Goal: Task Accomplishment & Management: Use online tool/utility

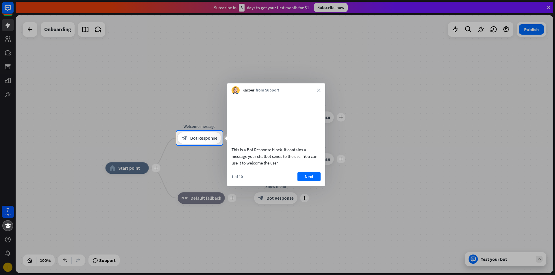
click at [322, 163] on div "This is a Bot Response block. It contains a message your chatbot sends to the u…" at bounding box center [276, 132] width 98 height 75
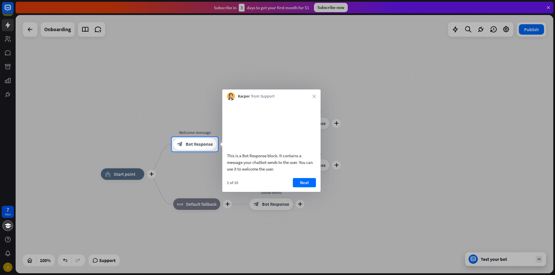
click at [309, 192] on div "1 of 10 Next" at bounding box center [271, 185] width 98 height 14
click at [308, 186] on button "Next" at bounding box center [304, 182] width 23 height 9
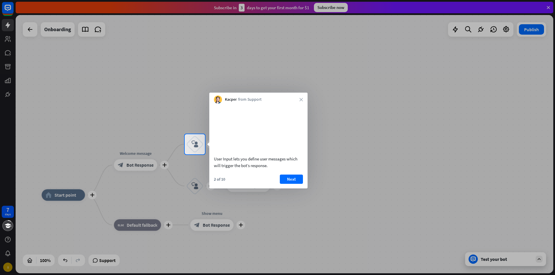
click at [294, 181] on div "User Input lets you define user messages which will trigger the bot’s response.…" at bounding box center [258, 146] width 98 height 85
click at [293, 184] on button "Next" at bounding box center [291, 179] width 23 height 9
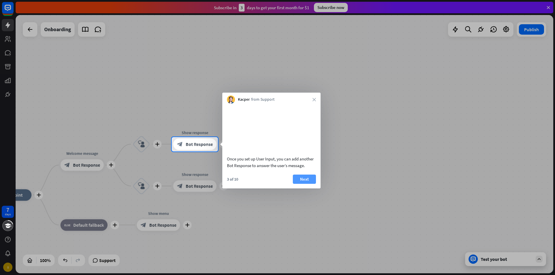
click at [301, 184] on button "Next" at bounding box center [304, 179] width 23 height 9
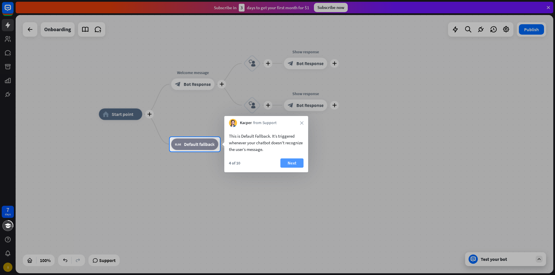
click at [292, 163] on button "Next" at bounding box center [291, 163] width 23 height 9
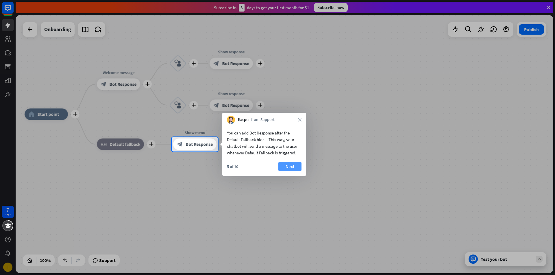
click at [297, 167] on button "Next" at bounding box center [289, 166] width 23 height 9
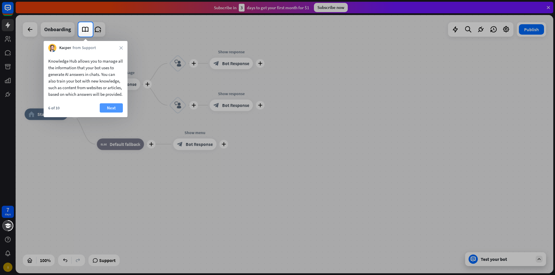
click at [113, 113] on button "Next" at bounding box center [111, 107] width 23 height 9
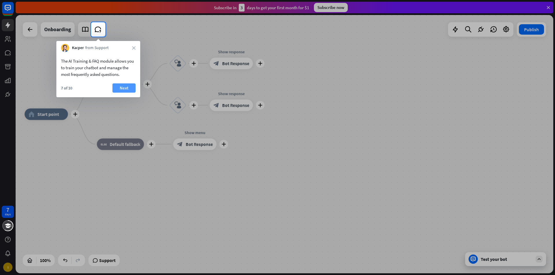
click at [130, 85] on button "Next" at bounding box center [123, 88] width 23 height 9
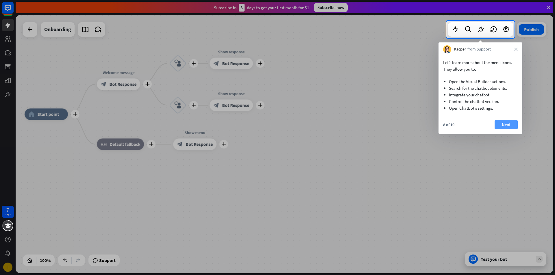
click at [507, 127] on button "Next" at bounding box center [506, 124] width 23 height 9
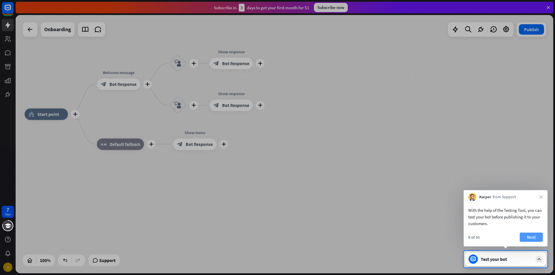
click at [525, 238] on button "Next" at bounding box center [531, 237] width 23 height 9
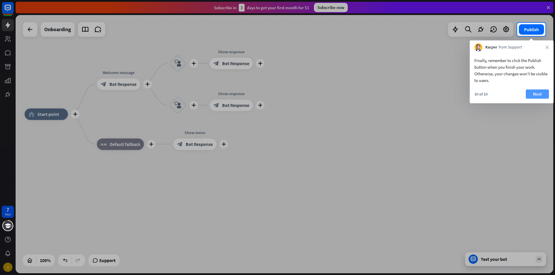
click at [545, 93] on button "Next" at bounding box center [537, 94] width 23 height 9
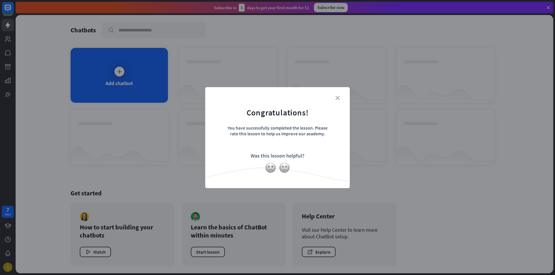
click at [338, 96] on icon "close" at bounding box center [337, 98] width 4 height 4
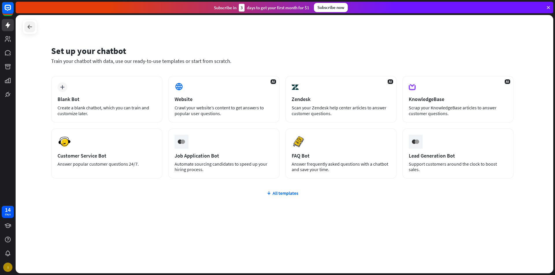
click at [28, 24] on icon at bounding box center [29, 26] width 7 height 7
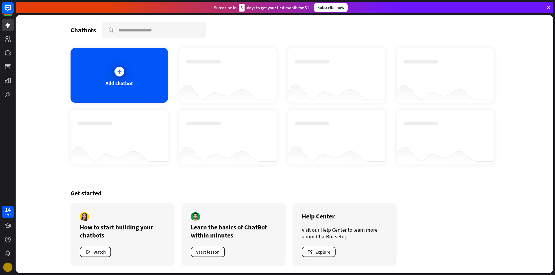
click at [548, 7] on icon at bounding box center [548, 7] width 5 height 5
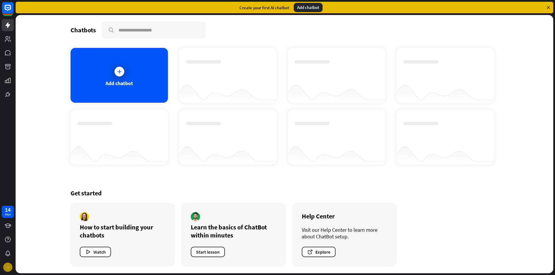
click at [548, 7] on icon at bounding box center [548, 7] width 5 height 5
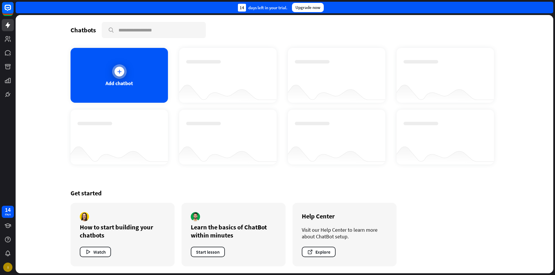
click at [123, 74] on div at bounding box center [119, 72] width 10 height 10
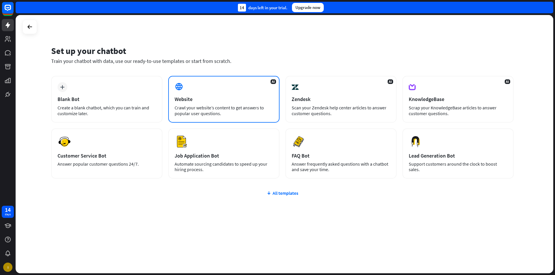
click at [175, 84] on icon at bounding box center [179, 86] width 9 height 9
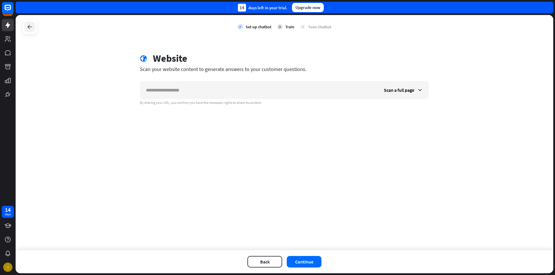
click at [31, 24] on icon at bounding box center [29, 26] width 7 height 7
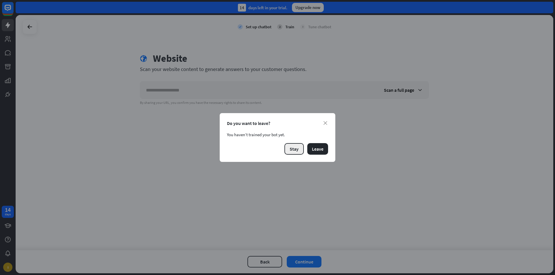
click at [293, 147] on button "Stay" at bounding box center [293, 149] width 19 height 12
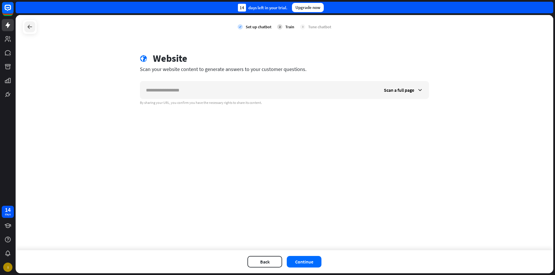
click at [34, 30] on div at bounding box center [29, 26] width 11 height 11
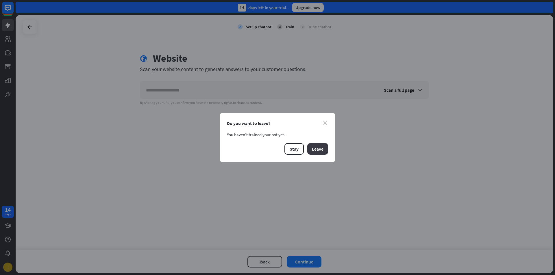
click at [321, 152] on button "Leave" at bounding box center [317, 149] width 21 height 12
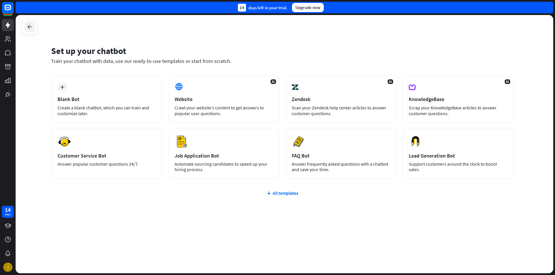
click at [29, 32] on div at bounding box center [29, 26] width 11 height 11
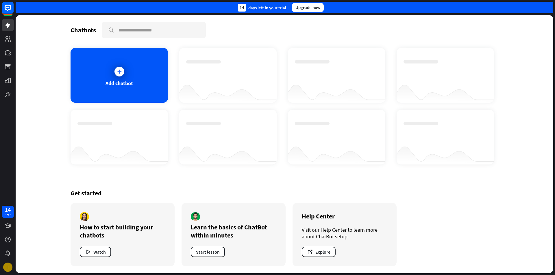
click at [211, 246] on div "Learn the basics of ChatBot within minutes Start lesson" at bounding box center [234, 235] width 104 height 64
click at [209, 249] on button "Start lesson" at bounding box center [208, 252] width 34 height 10
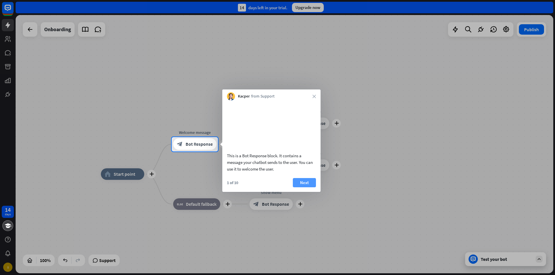
click at [297, 187] on button "Next" at bounding box center [304, 182] width 23 height 9
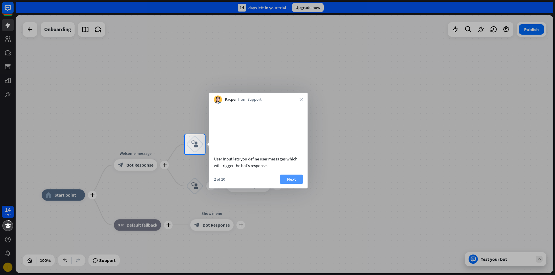
click at [296, 184] on button "Next" at bounding box center [291, 179] width 23 height 9
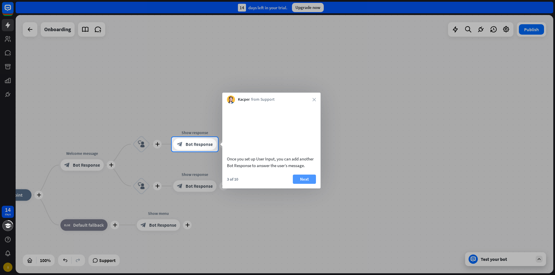
click at [298, 184] on button "Next" at bounding box center [304, 179] width 23 height 9
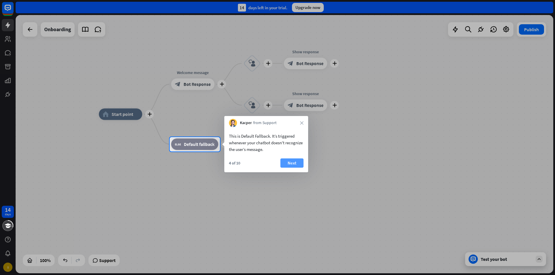
click at [292, 164] on button "Next" at bounding box center [291, 163] width 23 height 9
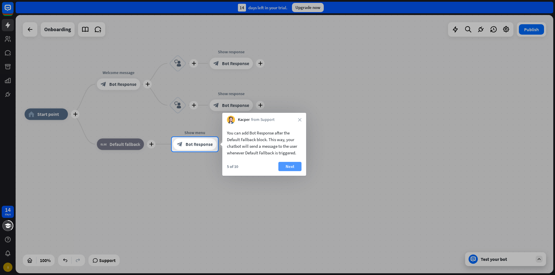
click at [296, 163] on button "Next" at bounding box center [289, 166] width 23 height 9
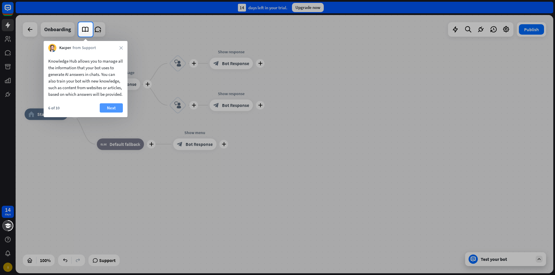
click at [121, 113] on button "Next" at bounding box center [111, 107] width 23 height 9
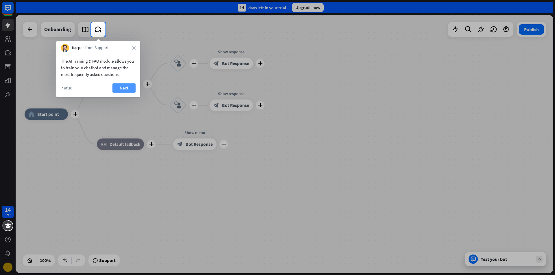
click at [125, 89] on button "Next" at bounding box center [123, 88] width 23 height 9
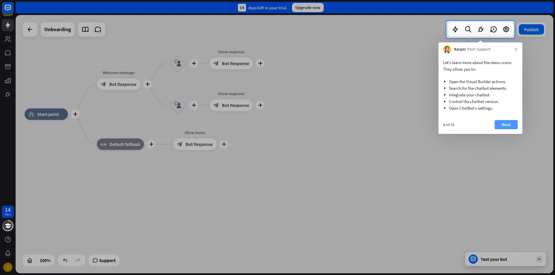
click at [499, 126] on button "Next" at bounding box center [506, 124] width 23 height 9
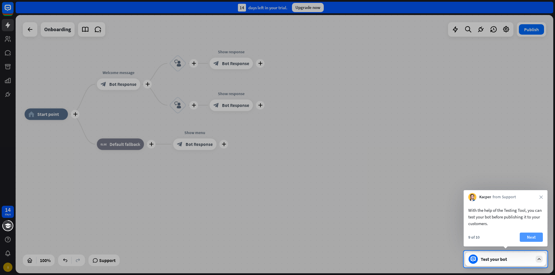
click at [533, 237] on button "Next" at bounding box center [531, 237] width 23 height 9
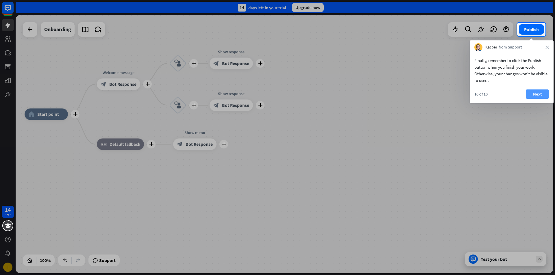
click at [534, 91] on button "Next" at bounding box center [537, 94] width 23 height 9
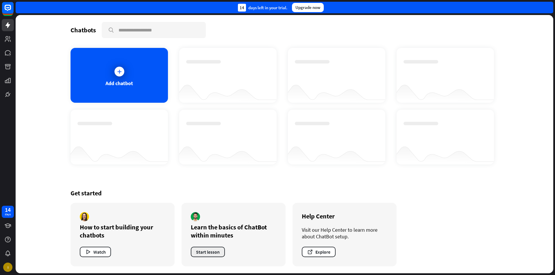
click at [218, 253] on button "Start lesson" at bounding box center [208, 252] width 34 height 10
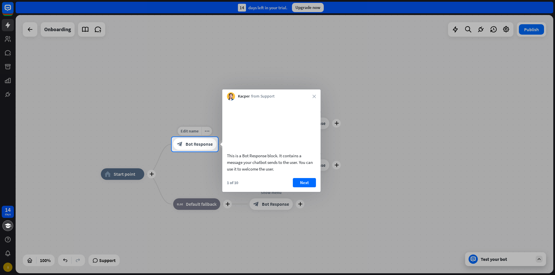
click at [189, 139] on div "block_bot_response Bot Response" at bounding box center [194, 145] width 43 height 12
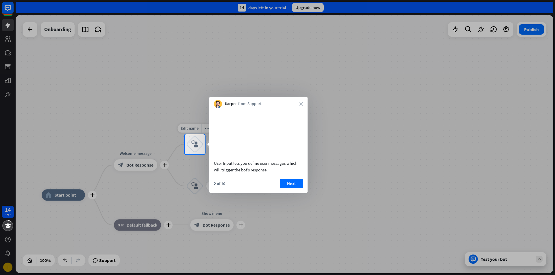
click at [201, 145] on div "block_user_input" at bounding box center [194, 144] width 17 height 17
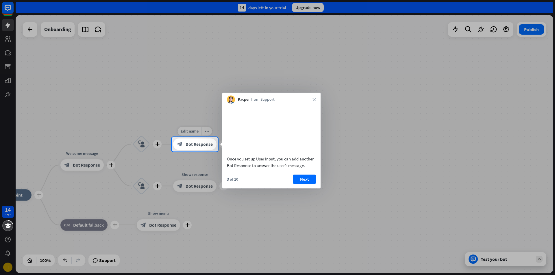
click at [216, 147] on div "Edit name more_horiz plus Show response block_bot_response Bot Response" at bounding box center [194, 145] width 43 height 12
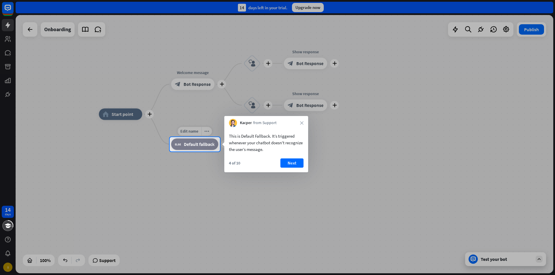
click at [196, 148] on div "block_fallback Default fallback" at bounding box center [194, 145] width 47 height 12
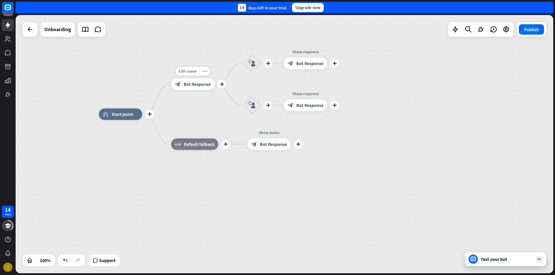
click at [198, 87] on span "Bot Response" at bounding box center [197, 85] width 27 height 6
click at [249, 67] on div "block_user_input" at bounding box center [251, 63] width 17 height 17
click at [250, 49] on span "Edit name" at bounding box center [247, 47] width 18 height 5
click at [218, 84] on div "plus" at bounding box center [221, 84] width 9 height 9
click at [203, 86] on span "Bot Response" at bounding box center [197, 85] width 27 height 6
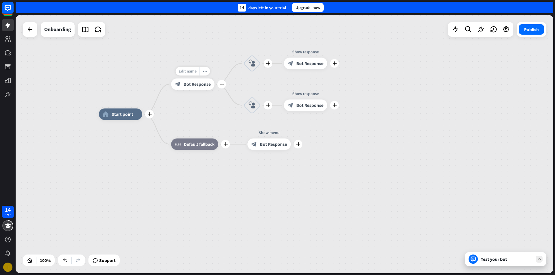
click at [183, 72] on span "Edit name" at bounding box center [188, 71] width 18 height 5
click at [131, 114] on span "Start point" at bounding box center [123, 115] width 22 height 6
click at [197, 84] on span "Bot Response" at bounding box center [197, 85] width 27 height 6
click at [194, 139] on div "Edit name more_horiz plus block_fallback Default fallback" at bounding box center [194, 145] width 47 height 12
click at [258, 145] on div "block_bot_response Bot Response" at bounding box center [268, 145] width 43 height 12
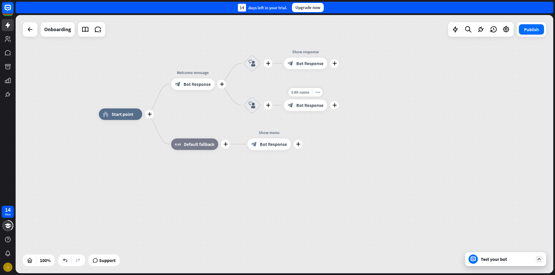
drag, startPoint x: 302, startPoint y: 110, endPoint x: 302, endPoint y: 102, distance: 7.5
click at [302, 110] on div "block_bot_response Bot Response" at bounding box center [305, 106] width 43 height 12
click at [303, 66] on span "Bot Response" at bounding box center [309, 64] width 27 height 6
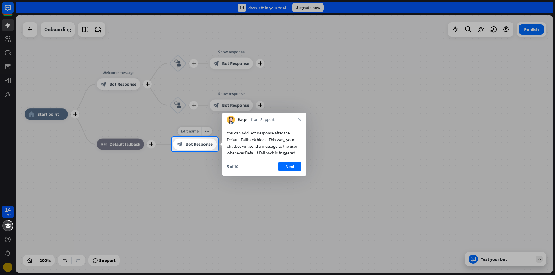
click at [186, 142] on span "Bot Response" at bounding box center [199, 145] width 27 height 6
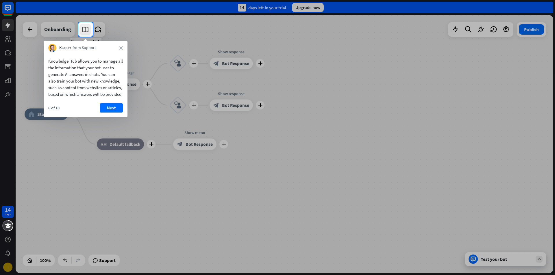
click at [89, 27] on link at bounding box center [85, 30] width 12 height 12
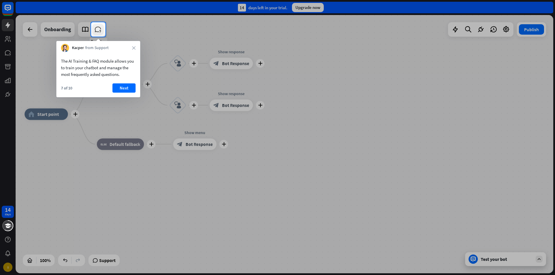
click at [96, 31] on icon at bounding box center [98, 30] width 8 height 8
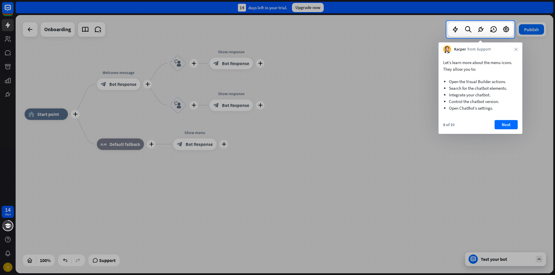
click at [486, 31] on div at bounding box center [480, 29] width 65 height 14
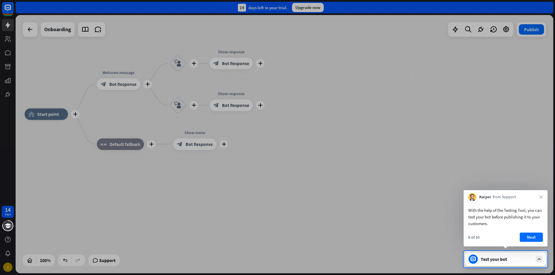
click at [486, 31] on div at bounding box center [277, 125] width 555 height 251
click at [398, 71] on div at bounding box center [277, 125] width 555 height 251
click at [395, 75] on div at bounding box center [277, 125] width 555 height 251
drag, startPoint x: 408, startPoint y: 123, endPoint x: 424, endPoint y: 184, distance: 62.4
click at [413, 134] on div at bounding box center [277, 125] width 555 height 251
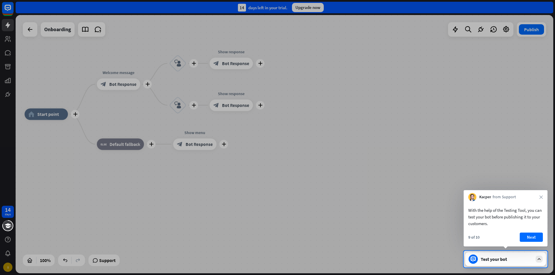
drag, startPoint x: 473, startPoint y: 249, endPoint x: 473, endPoint y: 259, distance: 9.5
click at [473, 257] on div "14 days I close Product Help First steps Get started with ChatBot Help Center F…" at bounding box center [277, 137] width 555 height 275
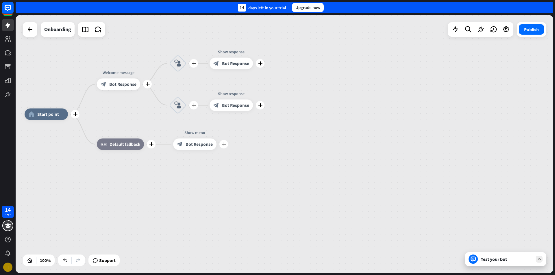
click at [473, 260] on icon at bounding box center [473, 259] width 3 height 1
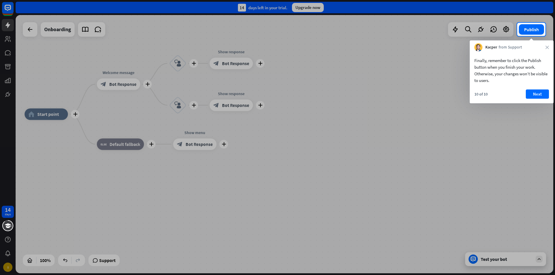
click at [473, 260] on div at bounding box center [277, 155] width 555 height 239
click at [534, 28] on button "Publish" at bounding box center [531, 29] width 25 height 10
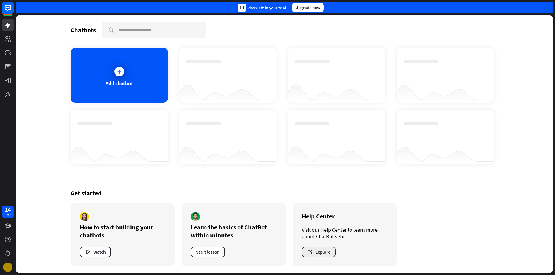
click at [322, 251] on button "Explore" at bounding box center [319, 252] width 34 height 10
click at [7, 39] on icon at bounding box center [8, 39] width 6 height 6
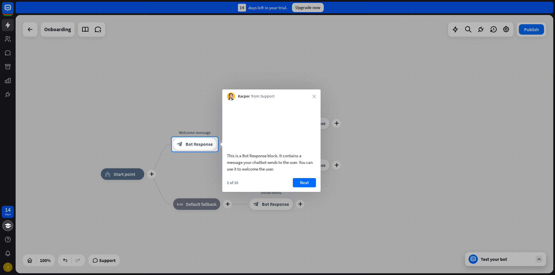
drag, startPoint x: 229, startPoint y: 123, endPoint x: 195, endPoint y: 123, distance: 34.7
click at [224, 123] on div "This is a Bot Response block. It contains a message your chatbot sends to the u…" at bounding box center [271, 138] width 98 height 75
click at [195, 123] on div at bounding box center [277, 68] width 555 height 137
click at [201, 145] on span "Bot Response" at bounding box center [199, 145] width 27 height 6
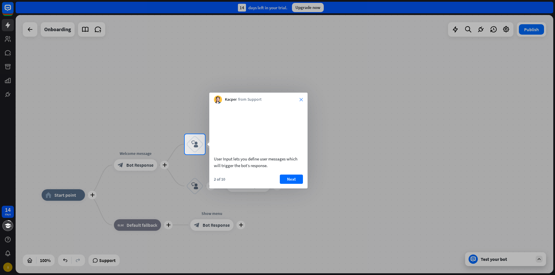
click at [300, 99] on icon "close" at bounding box center [300, 99] width 3 height 3
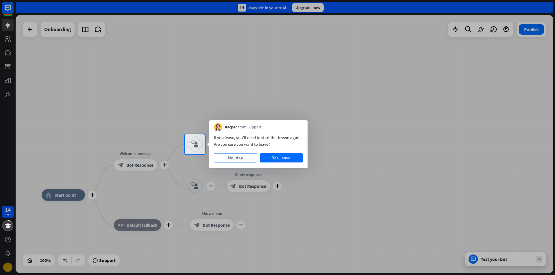
click at [242, 156] on button "No, stay" at bounding box center [235, 157] width 43 height 9
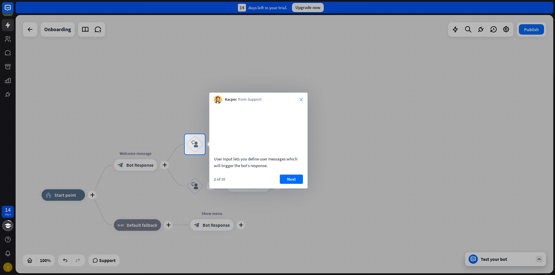
click at [303, 101] on icon "close" at bounding box center [300, 99] width 3 height 3
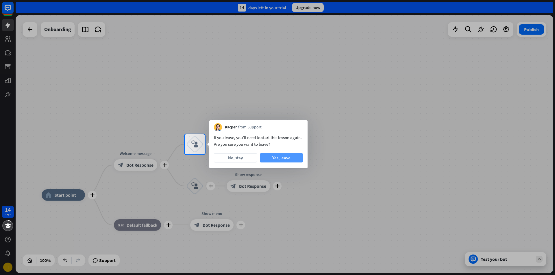
click at [291, 157] on button "Yes, leave" at bounding box center [281, 157] width 43 height 9
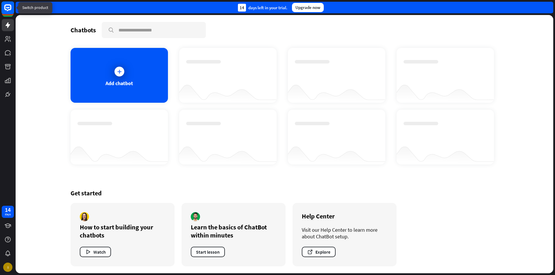
click at [8, 10] on icon at bounding box center [7, 7] width 7 height 7
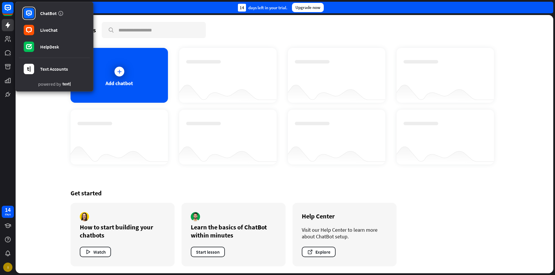
click at [207, 128] on div at bounding box center [228, 132] width 84 height 20
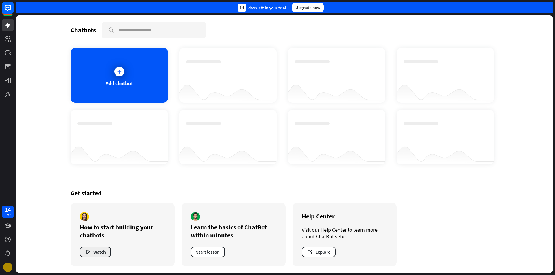
click at [97, 257] on button "Watch" at bounding box center [95, 252] width 31 height 10
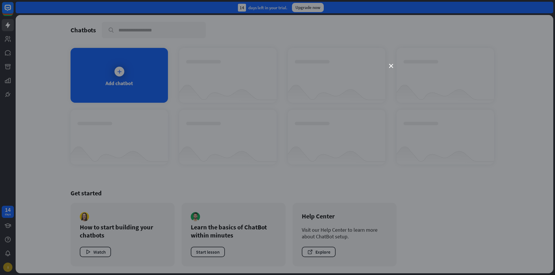
click at [388, 65] on div "close" at bounding box center [277, 137] width 555 height 275
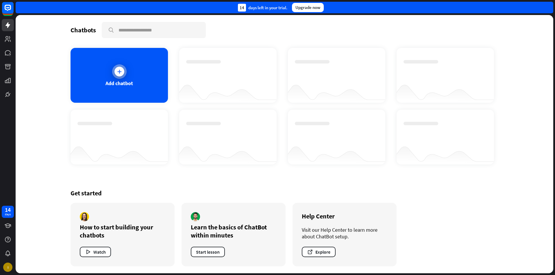
click at [109, 59] on div "Add chatbot" at bounding box center [119, 75] width 97 height 55
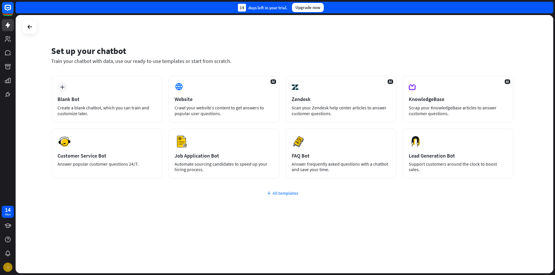
click at [282, 193] on div "All templates" at bounding box center [282, 193] width 462 height 6
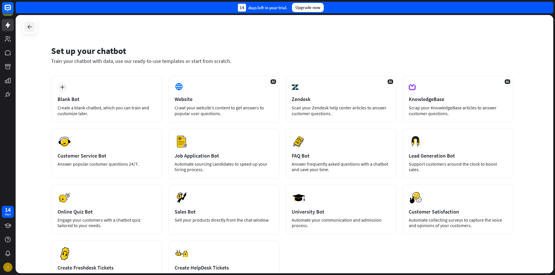
click at [32, 29] on icon at bounding box center [29, 26] width 7 height 7
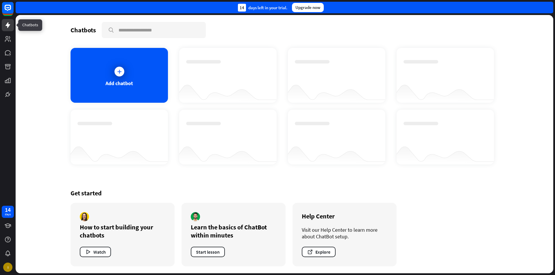
click at [5, 25] on icon at bounding box center [7, 25] width 7 height 7
click at [112, 70] on div at bounding box center [119, 71] width 14 height 14
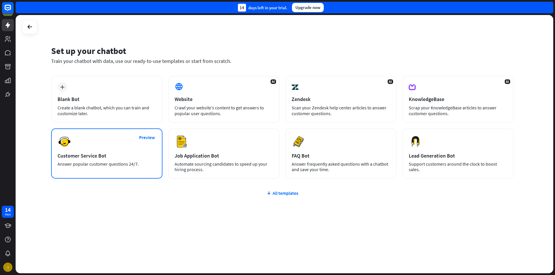
click at [108, 137] on div "Preview Customer Service Bot Answer popular customer questions 24/7." at bounding box center [106, 154] width 111 height 50
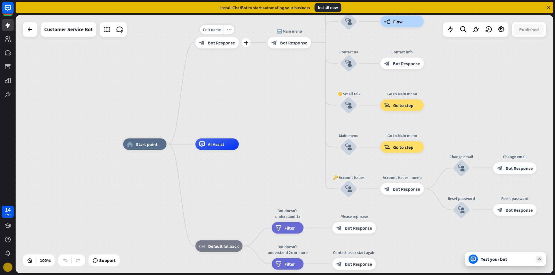
click at [212, 44] on span "Bot Response" at bounding box center [221, 43] width 27 height 6
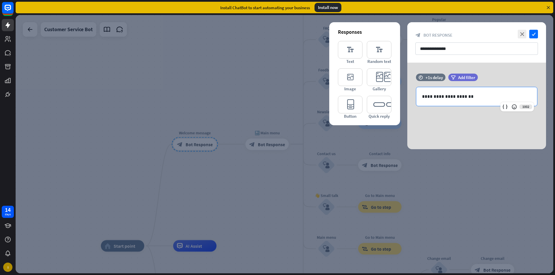
drag, startPoint x: 469, startPoint y: 95, endPoint x: 395, endPoint y: 103, distance: 74.7
click at [407, 103] on div "**********" at bounding box center [476, 106] width 139 height 87
click at [456, 92] on div "**********" at bounding box center [476, 96] width 121 height 19
click at [445, 98] on p "**********" at bounding box center [476, 96] width 109 height 7
click at [465, 99] on p "**********" at bounding box center [476, 96] width 109 height 7
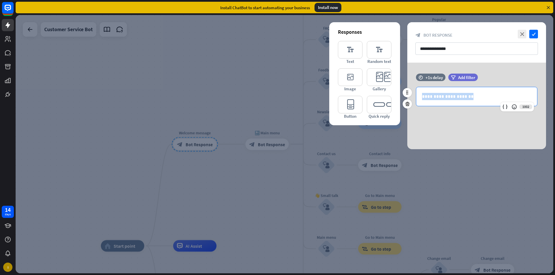
drag, startPoint x: 465, startPoint y: 99, endPoint x: 423, endPoint y: 95, distance: 43.0
click at [423, 95] on p "**********" at bounding box center [476, 96] width 109 height 7
click at [422, 95] on p "**********" at bounding box center [476, 96] width 109 height 7
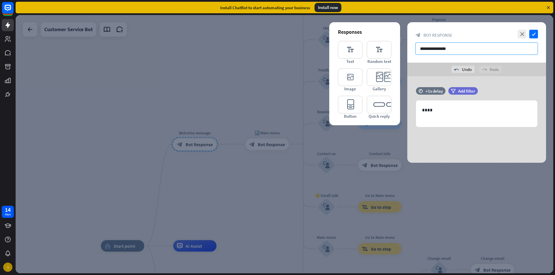
drag, startPoint x: 467, startPoint y: 47, endPoint x: 400, endPoint y: 54, distance: 67.8
click at [400, 54] on div "**********" at bounding box center [285, 144] width 538 height 259
type input "**********"
click at [456, 115] on p at bounding box center [476, 117] width 109 height 7
click at [354, 48] on icon "editor_text" at bounding box center [350, 50] width 25 height 18
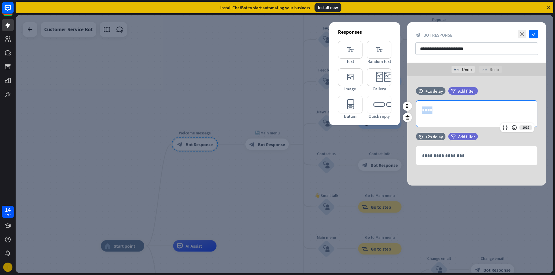
drag, startPoint x: 432, startPoint y: 110, endPoint x: 415, endPoint y: 112, distance: 17.1
click at [415, 112] on div "1019 ****" at bounding box center [476, 114] width 139 height 27
click at [345, 49] on icon "editor_text" at bounding box center [350, 50] width 25 height 18
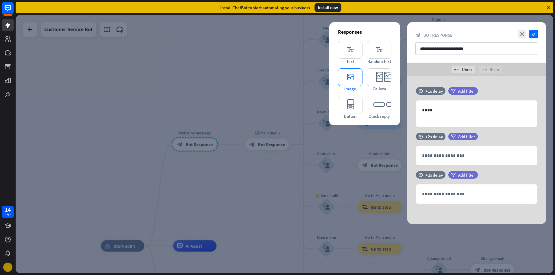
click at [358, 76] on icon "editor_image" at bounding box center [350, 77] width 25 height 18
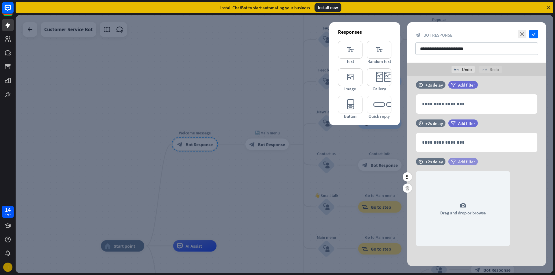
scroll to position [52, 0]
click at [404, 188] on div at bounding box center [407, 188] width 9 height 9
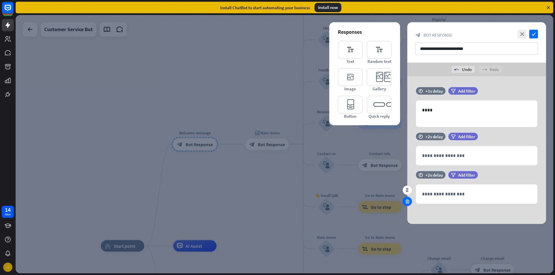
click at [407, 197] on div at bounding box center [407, 201] width 9 height 9
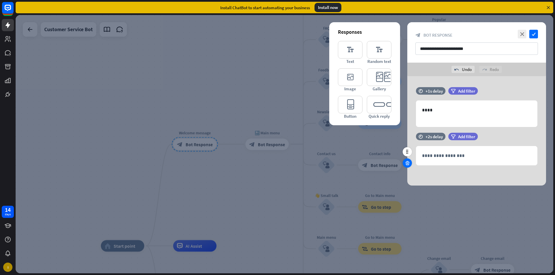
click at [404, 164] on div at bounding box center [407, 163] width 9 height 9
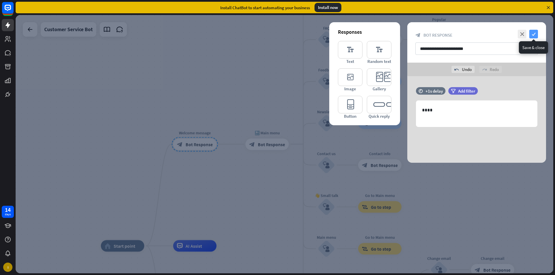
click at [535, 34] on icon "check" at bounding box center [533, 34] width 9 height 9
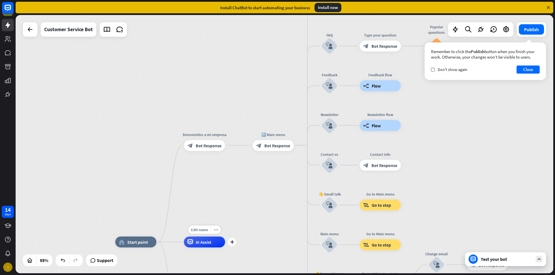
click at [194, 246] on div "AI Assist" at bounding box center [204, 242] width 41 height 11
click at [224, 190] on div "home_2 Start point bienvenidos a mi empresa block_bot_response Bot Response 🔙 M…" at bounding box center [285, 144] width 538 height 259
click at [264, 146] on span "Bot Response" at bounding box center [277, 145] width 26 height 5
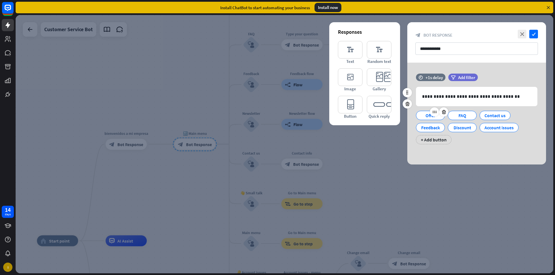
click at [427, 118] on div "Offer" at bounding box center [430, 115] width 19 height 9
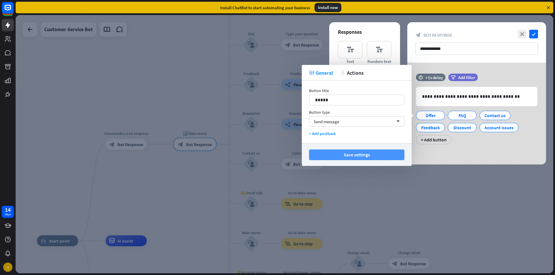
click at [363, 154] on button "Save settings" at bounding box center [356, 155] width 95 height 11
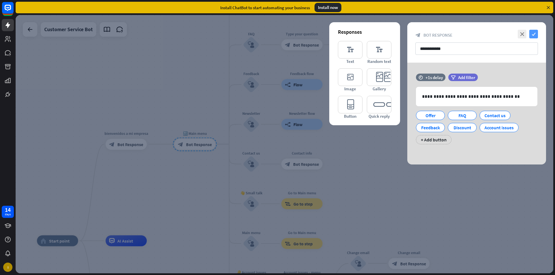
click at [535, 34] on icon "check" at bounding box center [533, 34] width 9 height 9
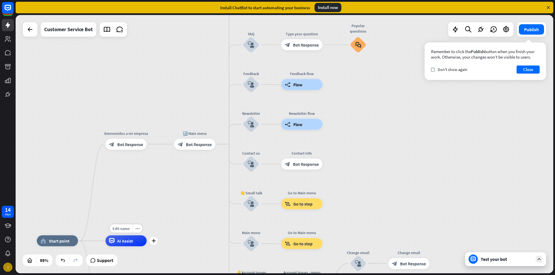
click at [129, 241] on span "AI Assist" at bounding box center [125, 240] width 16 height 5
click at [118, 225] on div "Edit name" at bounding box center [121, 229] width 23 height 8
click at [153, 202] on div "home_2 Start point bienvenidos a mi empresa block_bot_response Bot Response 🔙 M…" at bounding box center [285, 144] width 538 height 259
click at [123, 148] on div "block_bot_response Bot Response" at bounding box center [125, 144] width 41 height 11
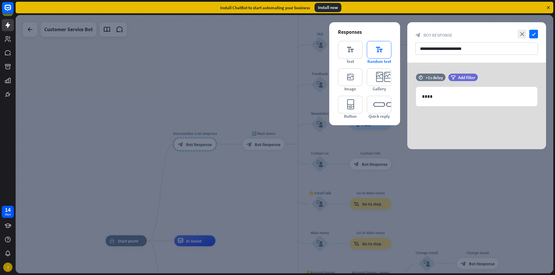
click at [375, 53] on icon "editor_text" at bounding box center [379, 50] width 25 height 18
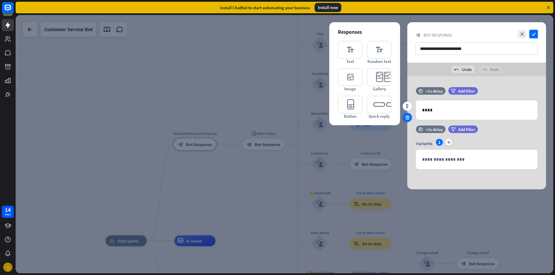
click at [403, 117] on div at bounding box center [407, 117] width 9 height 9
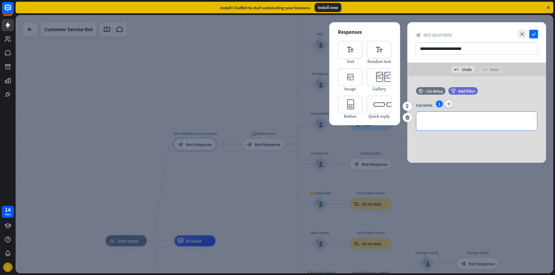
click at [441, 122] on p "**********" at bounding box center [476, 121] width 109 height 7
click at [536, 35] on icon "check" at bounding box center [533, 34] width 9 height 9
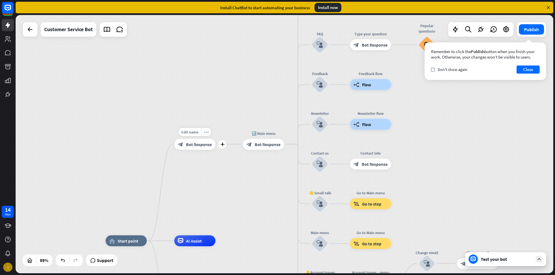
click at [194, 147] on span "Bot Response" at bounding box center [199, 144] width 26 height 5
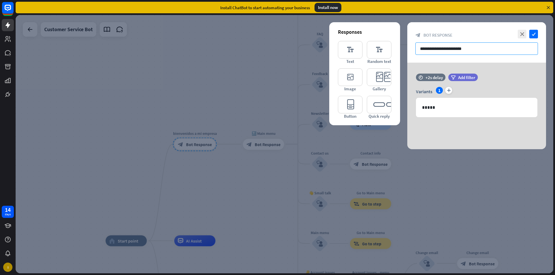
click at [472, 45] on input "**********" at bounding box center [476, 48] width 123 height 12
drag, startPoint x: 434, startPoint y: 107, endPoint x: 416, endPoint y: 104, distance: 18.7
click at [416, 104] on div "Variants 1 plus 1019 *****" at bounding box center [476, 102] width 139 height 30
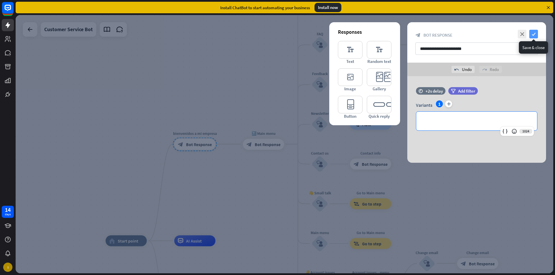
click at [530, 33] on icon "check" at bounding box center [533, 34] width 9 height 9
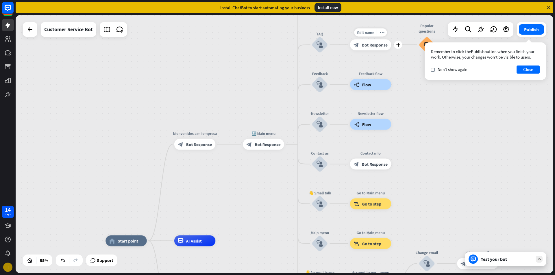
click at [373, 45] on span "Bot Response" at bounding box center [375, 44] width 26 height 5
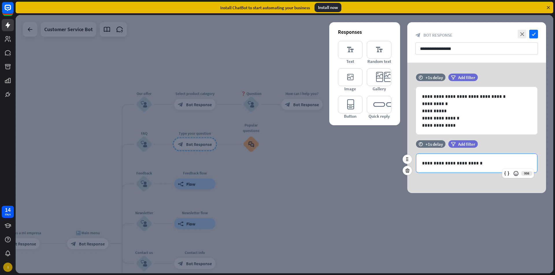
click at [481, 166] on p "**********" at bounding box center [476, 163] width 109 height 7
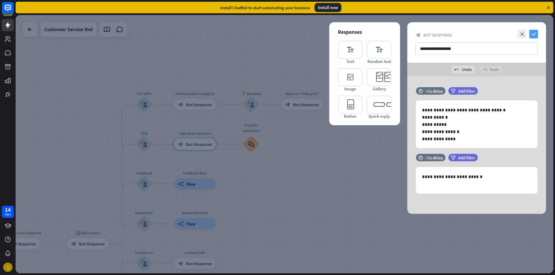
click at [533, 32] on icon "check" at bounding box center [533, 34] width 9 height 9
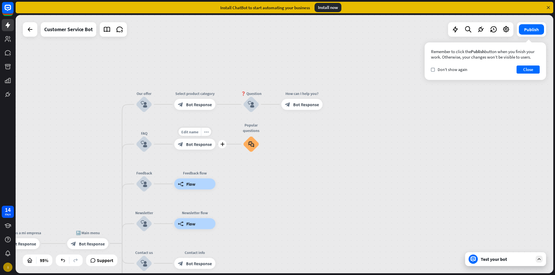
click at [188, 149] on div "block_bot_response Bot Response" at bounding box center [194, 144] width 41 height 11
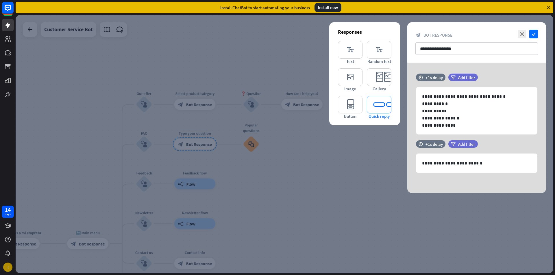
click at [383, 101] on icon "editor_quick_replies" at bounding box center [379, 105] width 25 height 18
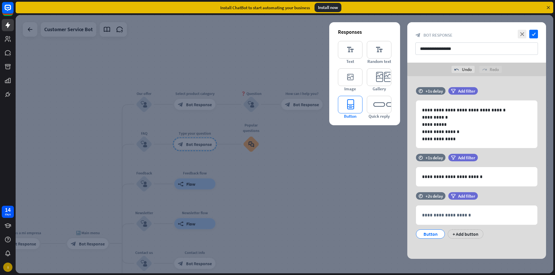
click at [351, 103] on icon "editor_button" at bounding box center [350, 105] width 25 height 18
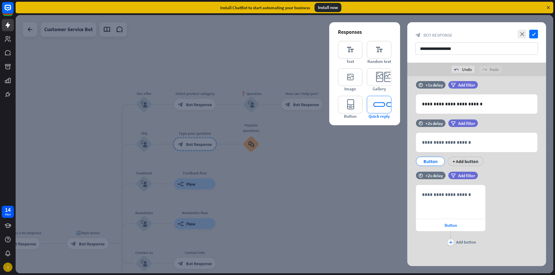
scroll to position [74, 0]
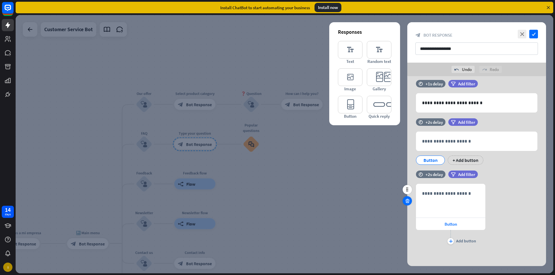
click at [406, 202] on icon at bounding box center [407, 201] width 5 height 5
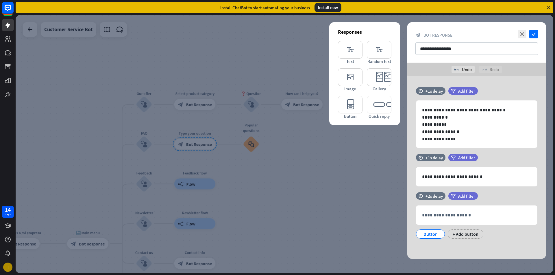
scroll to position [0, 0]
click at [406, 186] on icon at bounding box center [407, 184] width 5 height 5
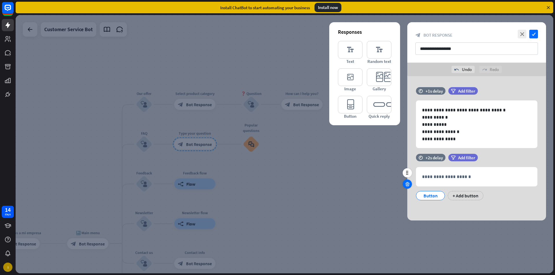
click at [408, 186] on icon at bounding box center [407, 184] width 5 height 5
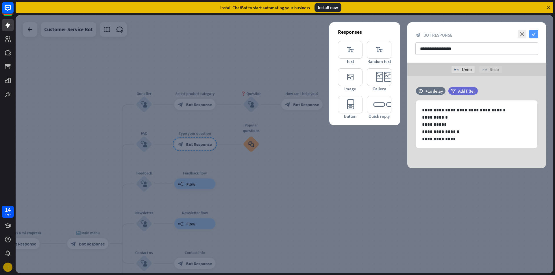
click at [531, 33] on icon "check" at bounding box center [533, 34] width 9 height 9
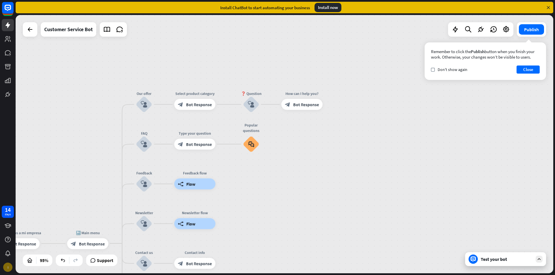
click at [8, 269] on div "I" at bounding box center [7, 267] width 9 height 9
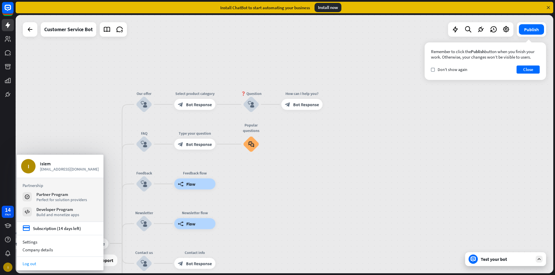
click at [60, 261] on link "Log out" at bounding box center [60, 264] width 87 height 8
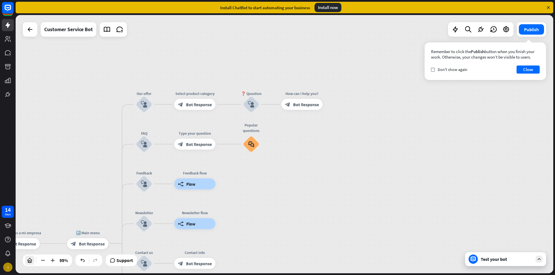
drag, startPoint x: 29, startPoint y: 262, endPoint x: 28, endPoint y: 265, distance: 3.1
click at [28, 265] on div at bounding box center [29, 260] width 9 height 9
